Goal: Navigation & Orientation: Find specific page/section

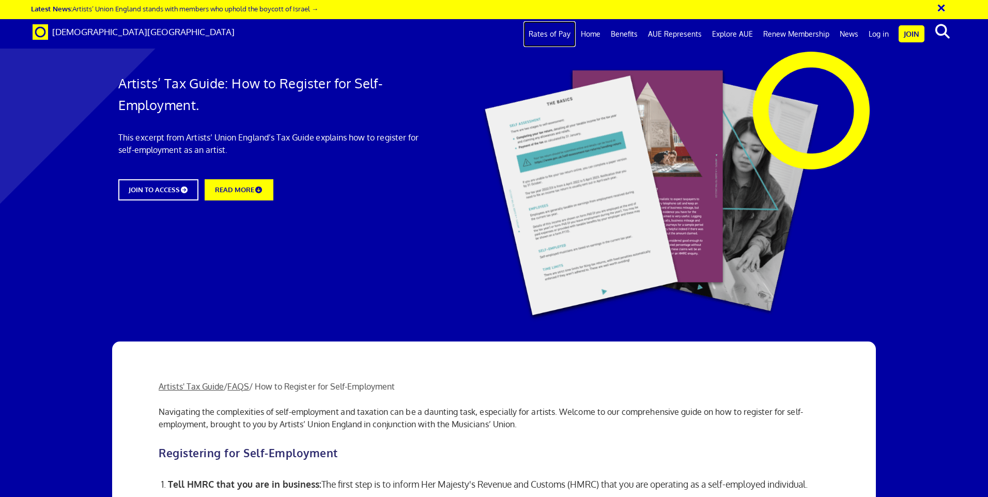
click at [565, 32] on link "Rates of Pay" at bounding box center [550, 34] width 52 height 26
click at [595, 33] on link "Home" at bounding box center [591, 34] width 30 height 26
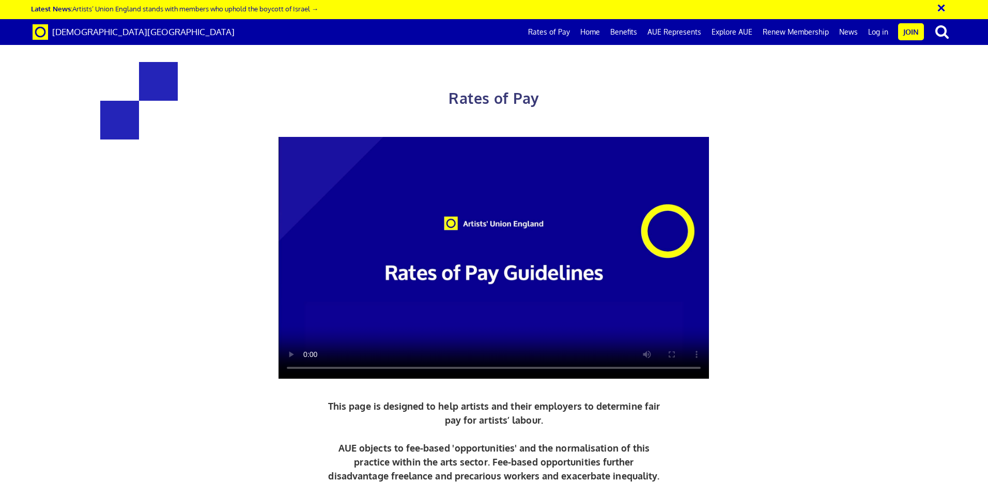
scroll to position [52, 0]
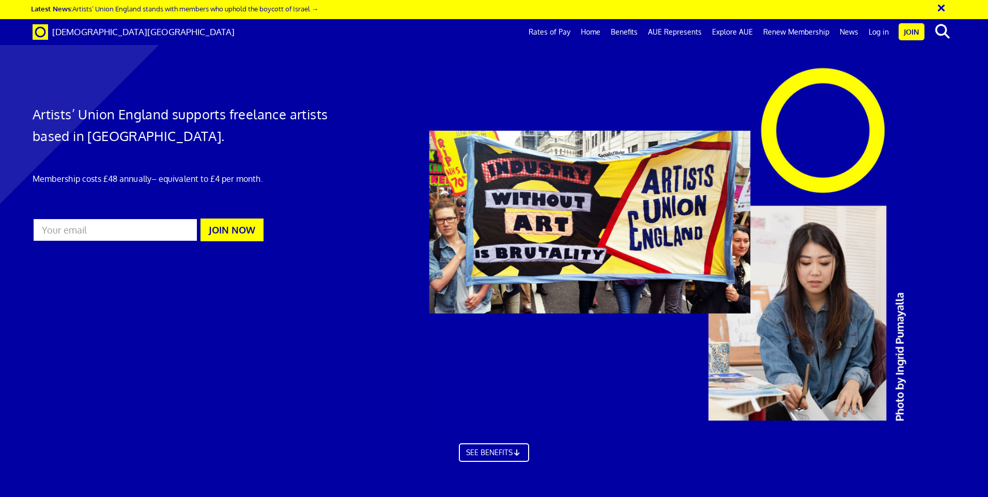
scroll to position [1189, 0]
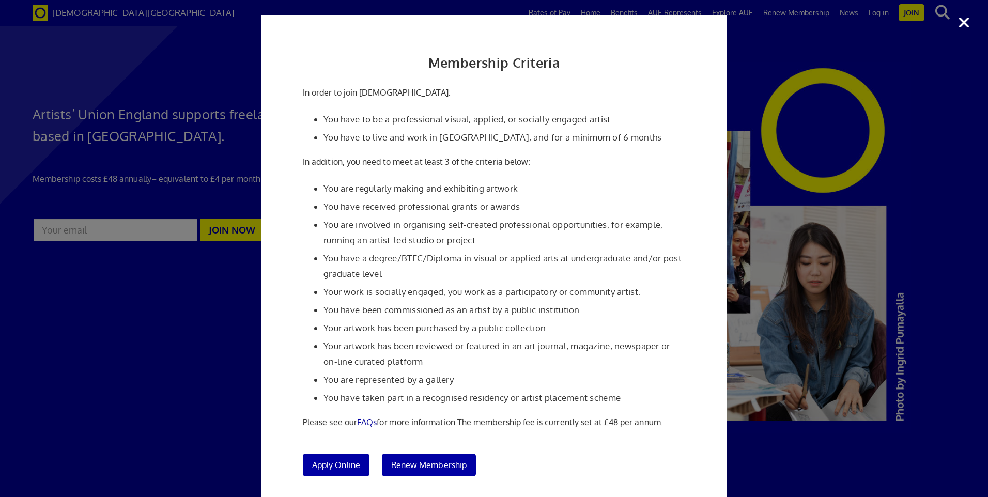
scroll to position [982, 0]
click at [189, 91] on div "Membership Criteria In order to join Artists' Union England: You have to be a p…" at bounding box center [494, 248] width 988 height 497
